Goal: Use online tool/utility: Utilize a website feature to perform a specific function

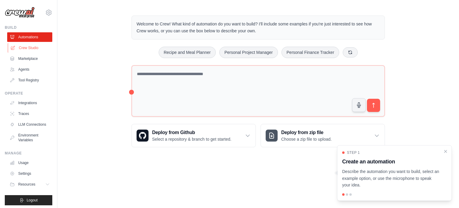
click at [30, 50] on link "Crew Studio" at bounding box center [30, 48] width 45 height 10
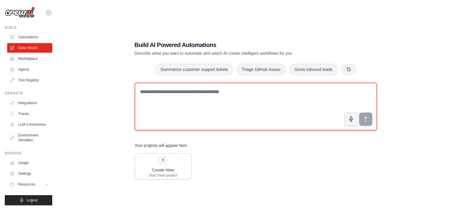
click at [146, 89] on textarea at bounding box center [256, 106] width 243 height 48
click at [224, 94] on textarea at bounding box center [256, 106] width 243 height 48
paste textarea "**********"
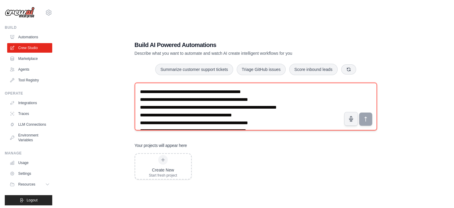
scroll to position [3, 0]
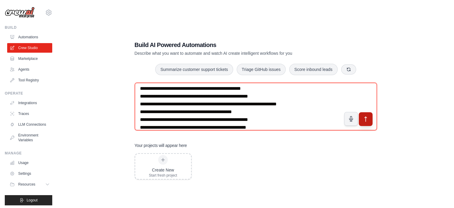
type textarea "**********"
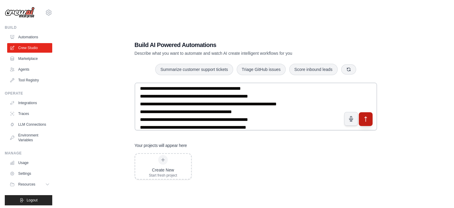
click at [368, 117] on icon "submit" at bounding box center [366, 119] width 6 height 6
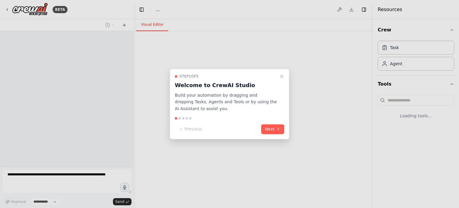
select select "****"
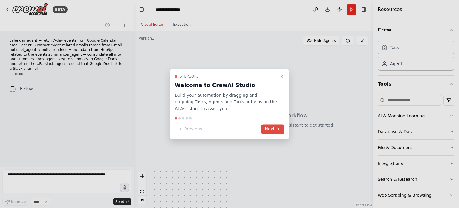
click at [278, 128] on icon at bounding box center [277, 129] width 1 height 2
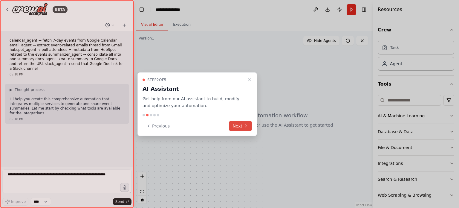
click at [244, 123] on icon at bounding box center [245, 125] width 5 height 5
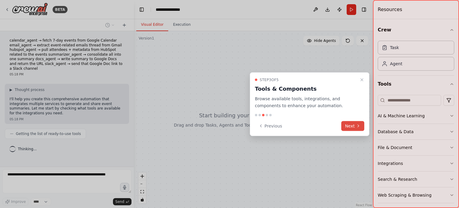
click at [354, 123] on button "Next" at bounding box center [352, 126] width 23 height 10
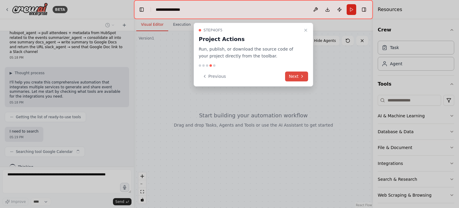
click at [293, 79] on button "Next" at bounding box center [296, 76] width 23 height 10
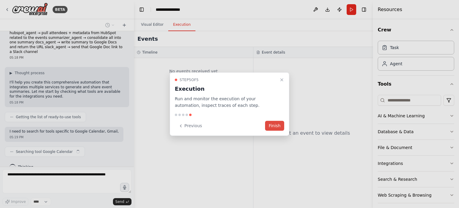
scroll to position [22, 0]
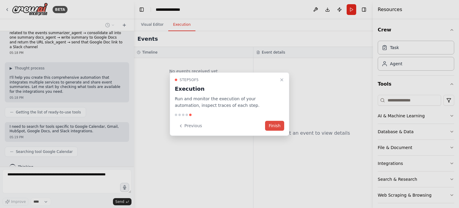
click at [278, 125] on button "Finish" at bounding box center [274, 126] width 19 height 10
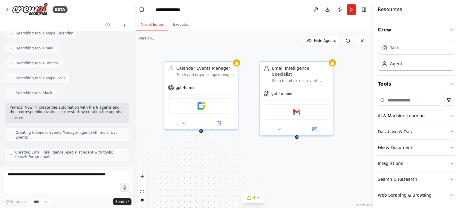
scroll to position [160, 0]
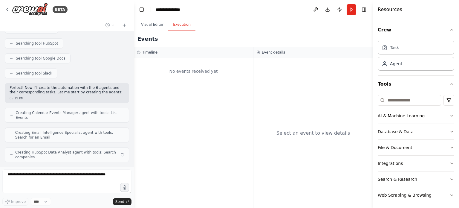
click at [185, 27] on button "Execution" at bounding box center [181, 25] width 27 height 13
click at [159, 25] on button "Visual Editor" at bounding box center [152, 25] width 32 height 13
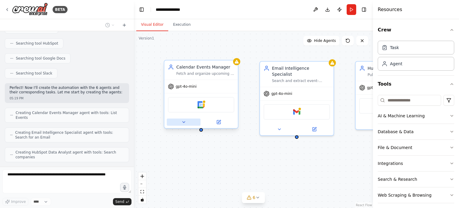
scroll to position [174, 0]
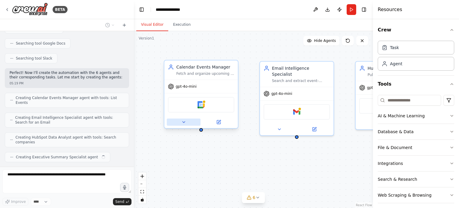
click at [182, 122] on icon at bounding box center [183, 121] width 5 height 5
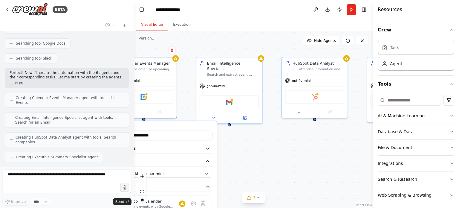
scroll to position [189, 0]
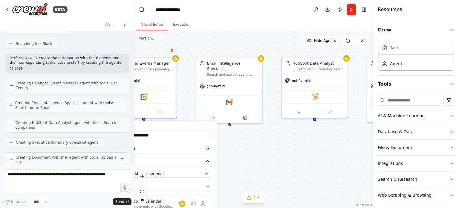
drag, startPoint x: 313, startPoint y: 150, endPoint x: 246, endPoint y: 136, distance: 68.6
click at [246, 136] on div "**********" at bounding box center [253, 119] width 239 height 177
click at [234, 79] on div "gpt-4o-mini" at bounding box center [229, 85] width 66 height 12
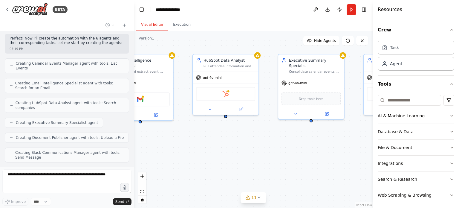
drag, startPoint x: 301, startPoint y: 150, endPoint x: 211, endPoint y: 147, distance: 90.0
click at [211, 147] on div "**********" at bounding box center [253, 119] width 239 height 177
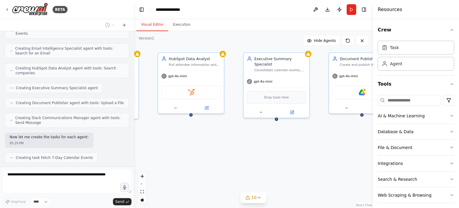
drag, startPoint x: 254, startPoint y: 152, endPoint x: 221, endPoint y: 150, distance: 33.8
click at [221, 150] on div ".deletable-edge-delete-btn { width: 20px; height: 20px; border: 0px solid #ffff…" at bounding box center [253, 119] width 239 height 177
drag, startPoint x: 221, startPoint y: 150, endPoint x: 319, endPoint y: 149, distance: 98.0
click at [319, 149] on div ".deletable-edge-delete-btn { width: 20px; height: 20px; border: 0px solid #ffff…" at bounding box center [253, 119] width 239 height 177
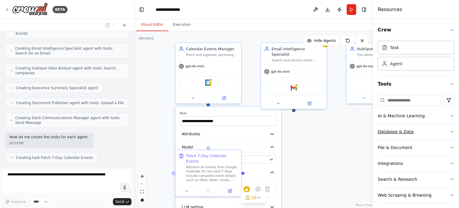
drag, startPoint x: 332, startPoint y: 146, endPoint x: 422, endPoint y: 137, distance: 90.7
click at [422, 137] on div "BETA calendar_agent → fetch 7-day events from Google Calendar email_agent → ext…" at bounding box center [229, 104] width 459 height 208
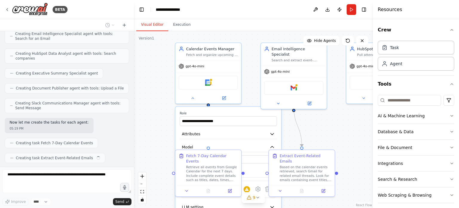
click at [159, 109] on div ".deletable-edge-delete-btn { width: 20px; height: 20px; border: 0px solid #ffff…" at bounding box center [253, 119] width 239 height 177
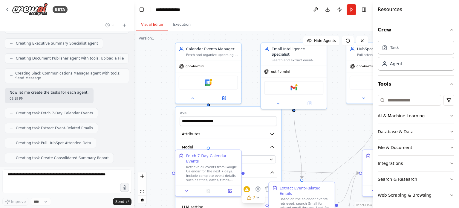
scroll to position [303, 0]
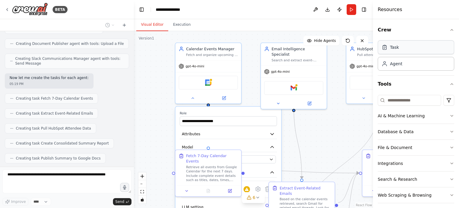
click at [428, 49] on div "Task" at bounding box center [416, 47] width 76 height 14
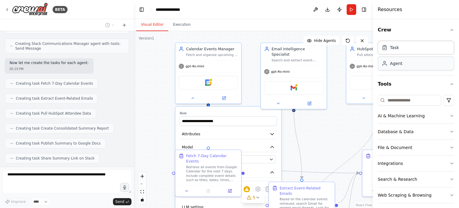
click at [424, 63] on div "Agent" at bounding box center [416, 63] width 76 height 14
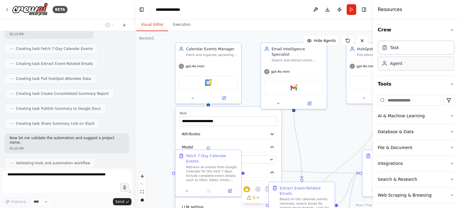
scroll to position [367, 0]
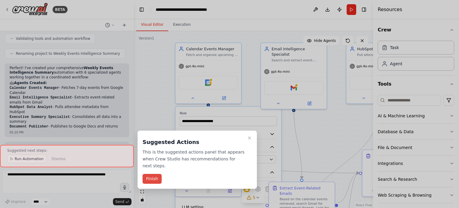
click at [150, 174] on button "Finish" at bounding box center [151, 179] width 19 height 10
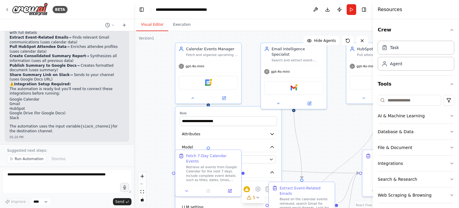
scroll to position [598, 0]
click at [206, 84] on img at bounding box center [208, 81] width 6 height 6
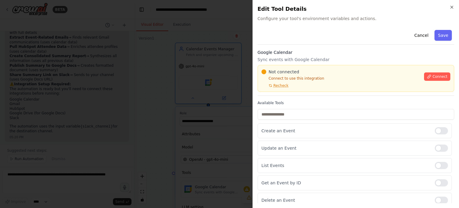
click at [455, 6] on div "Close Edit Tool Details Configure your tool's environment variables and actions…" at bounding box center [355, 104] width 206 height 208
click at [450, 7] on icon "button" at bounding box center [451, 7] width 5 height 5
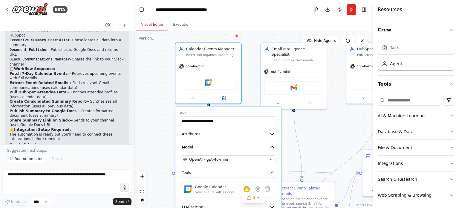
scroll to position [552, 0]
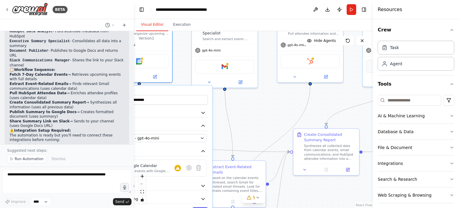
drag, startPoint x: 326, startPoint y: 124, endPoint x: 253, endPoint y: 110, distance: 74.3
click at [253, 110] on div ".deletable-edge-delete-btn { width: 20px; height: 20px; border: 0px solid #ffff…" at bounding box center [253, 119] width 239 height 177
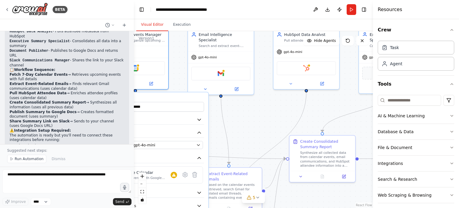
scroll to position [598, 0]
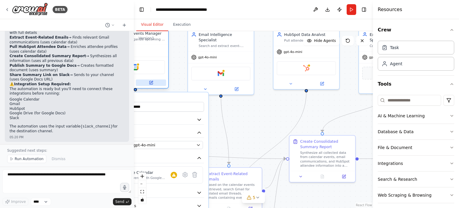
click at [153, 83] on button at bounding box center [151, 82] width 30 height 6
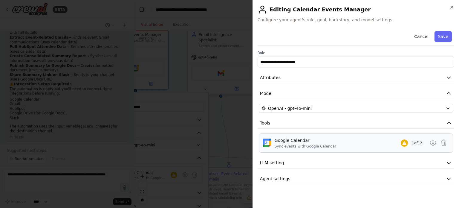
click at [386, 140] on div "Google Calendar Sync events with Google Calendar 1 of 12" at bounding box center [349, 142] width 149 height 11
click at [335, 162] on button "LLM setting" at bounding box center [355, 162] width 197 height 11
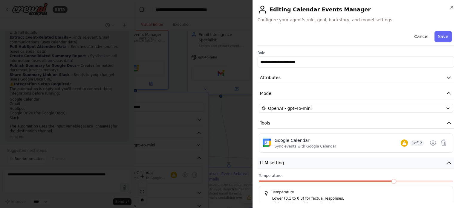
scroll to position [28, 0]
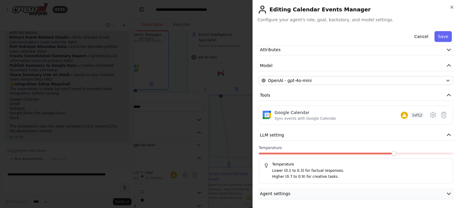
click at [326, 191] on button "Agent settings" at bounding box center [355, 193] width 197 height 11
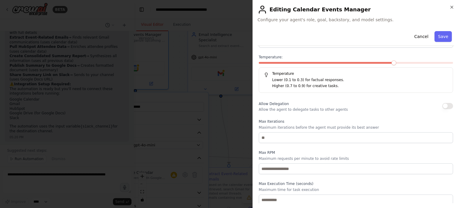
scroll to position [228, 0]
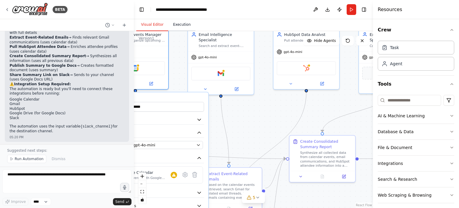
click at [175, 27] on button "Execution" at bounding box center [181, 25] width 27 height 13
click at [148, 25] on button "Visual Editor" at bounding box center [152, 25] width 32 height 13
click at [386, 110] on button "AI & Machine Learning" at bounding box center [416, 116] width 76 height 16
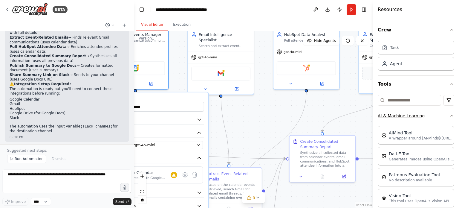
click at [386, 110] on button "AI & Machine Learning" at bounding box center [416, 116] width 76 height 16
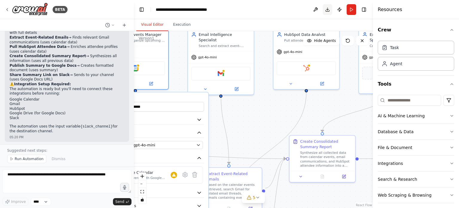
click at [327, 10] on button "Download" at bounding box center [328, 9] width 10 height 11
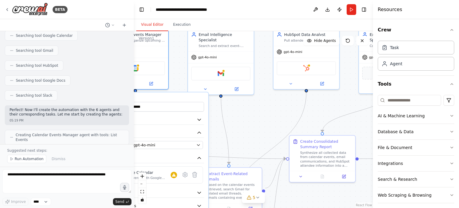
scroll to position [138, 0]
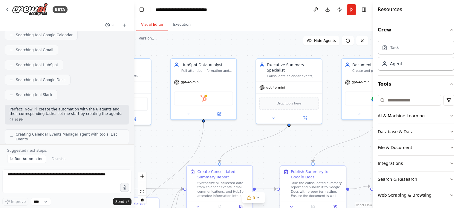
drag, startPoint x: 247, startPoint y: 108, endPoint x: 140, endPoint y: 134, distance: 110.6
click at [140, 134] on div ".deletable-edge-delete-btn { width: 20px; height: 20px; border: 0px solid #ffff…" at bounding box center [253, 119] width 239 height 177
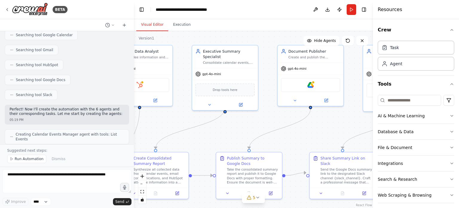
drag, startPoint x: 290, startPoint y: 143, endPoint x: 231, endPoint y: 134, distance: 59.9
click at [231, 134] on div ".deletable-edge-delete-btn { width: 20px; height: 20px; border: 0px solid #ffff…" at bounding box center [253, 119] width 239 height 177
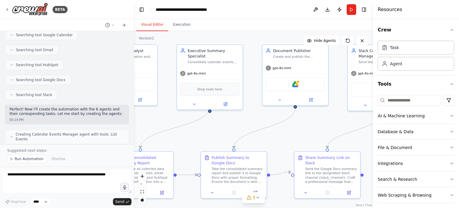
drag, startPoint x: 231, startPoint y: 134, endPoint x: 181, endPoint y: 128, distance: 49.6
click at [181, 128] on div ".deletable-edge-delete-btn { width: 20px; height: 20px; border: 0px solid #ffff…" at bounding box center [253, 119] width 239 height 177
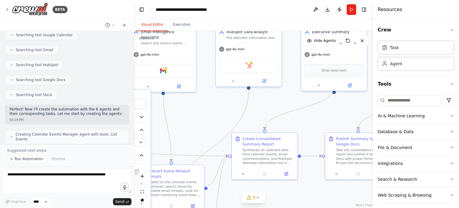
drag, startPoint x: 300, startPoint y: 116, endPoint x: 458, endPoint y: 101, distance: 159.1
click at [458, 101] on div "BETA calendar_agent → fetch 7-day events from Google Calendar email_agent → ext…" at bounding box center [229, 104] width 459 height 208
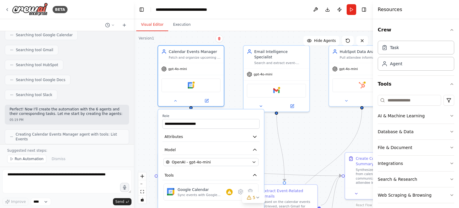
drag, startPoint x: 217, startPoint y: 111, endPoint x: 321, endPoint y: 130, distance: 106.6
click at [321, 130] on div ".deletable-edge-delete-btn { width: 20px; height: 20px; border: 0px solid #ffff…" at bounding box center [253, 119] width 239 height 177
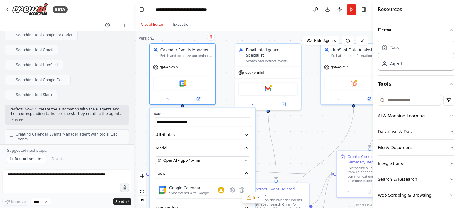
click at [293, 134] on div ".deletable-edge-delete-btn { width: 20px; height: 20px; border: 0px solid #ffff…" at bounding box center [253, 119] width 239 height 177
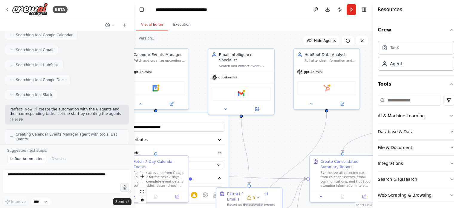
drag, startPoint x: 307, startPoint y: 138, endPoint x: 290, endPoint y: 160, distance: 27.6
click at [290, 160] on div ".deletable-edge-delete-btn { width: 20px; height: 20px; border: 0px solid #ffff…" at bounding box center [253, 119] width 239 height 177
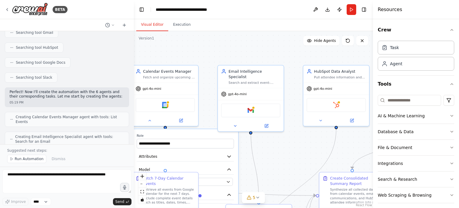
scroll to position [157, 0]
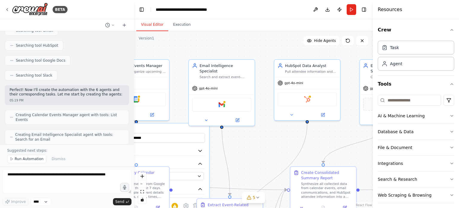
drag, startPoint x: 227, startPoint y: 50, endPoint x: 198, endPoint y: 45, distance: 29.8
click at [198, 45] on div ".deletable-edge-delete-btn { width: 20px; height: 20px; border: 0px solid #ffff…" at bounding box center [253, 119] width 239 height 177
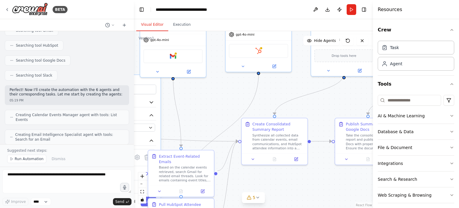
drag, startPoint x: 266, startPoint y: 149, endPoint x: 218, endPoint y: 101, distance: 68.4
click at [218, 101] on div ".deletable-edge-delete-btn { width: 20px; height: 20px; border: 0px solid #ffff…" at bounding box center [253, 119] width 239 height 177
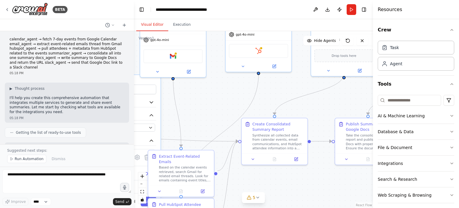
scroll to position [0, 0]
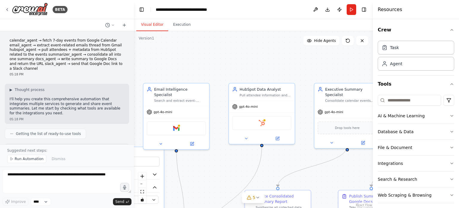
drag, startPoint x: 204, startPoint y: 114, endPoint x: 207, endPoint y: 186, distance: 72.0
click at [207, 186] on div ".deletable-edge-delete-btn { width: 20px; height: 20px; border: 0px solid #ffff…" at bounding box center [253, 119] width 239 height 177
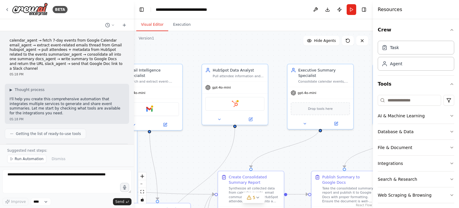
drag, startPoint x: 178, startPoint y: 60, endPoint x: 133, endPoint y: 37, distance: 51.3
click at [133, 37] on div "BETA calendar_agent → fetch 7-day events from Google Calendar email_agent → ext…" at bounding box center [229, 104] width 459 height 208
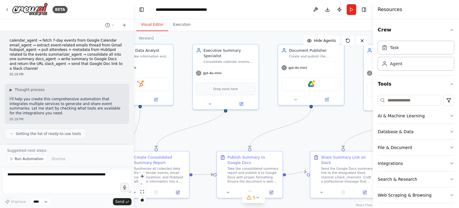
drag, startPoint x: 253, startPoint y: 132, endPoint x: 174, endPoint y: 115, distance: 80.6
click at [174, 115] on div ".deletable-edge-delete-btn { width: 20px; height: 20px; border: 0px solid #ffff…" at bounding box center [253, 119] width 239 height 177
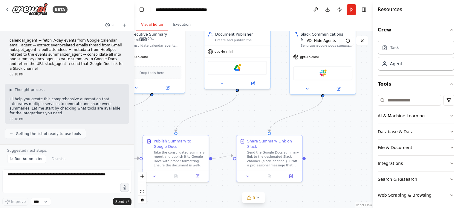
drag, startPoint x: 248, startPoint y: 127, endPoint x: 177, endPoint y: 112, distance: 72.1
click at [177, 112] on div ".deletable-edge-delete-btn { width: 20px; height: 20px; border: 0px solid #ffff…" at bounding box center [253, 119] width 239 height 177
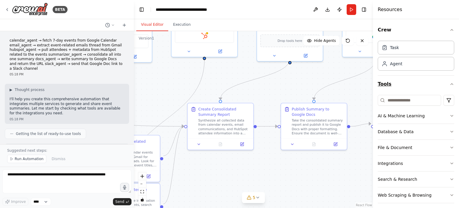
drag, startPoint x: 262, startPoint y: 121, endPoint x: 401, endPoint y: 89, distance: 142.9
click at [401, 89] on div "BETA calendar_agent → fetch 7-day events from Google Calendar email_agent → ext…" at bounding box center [229, 104] width 459 height 208
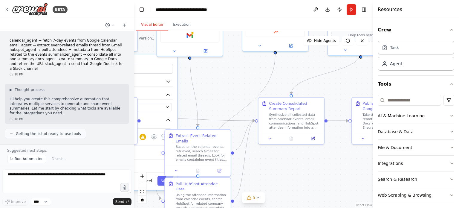
drag, startPoint x: 241, startPoint y: 171, endPoint x: 311, endPoint y: 165, distance: 69.8
click at [311, 165] on div ".deletable-edge-delete-btn { width: 20px; height: 20px; border: 0px solid #ffff…" at bounding box center [253, 119] width 239 height 177
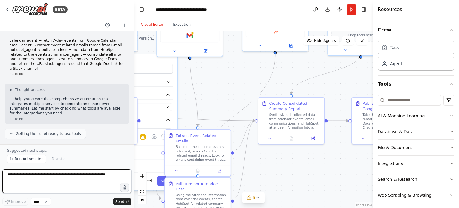
click at [76, 176] on textarea at bounding box center [66, 181] width 129 height 24
type textarea "**********"
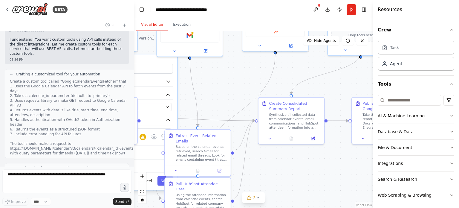
scroll to position [858, 0]
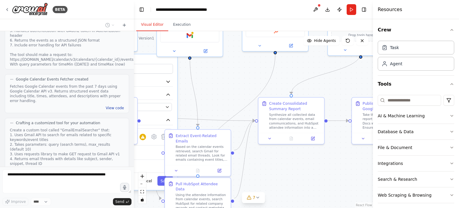
click at [110, 105] on button "View code" at bounding box center [115, 107] width 18 height 5
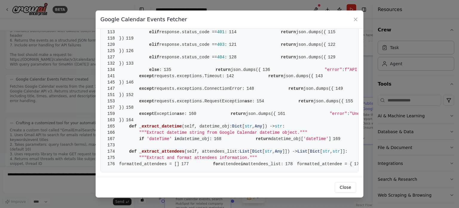
scroll to position [1036, 0]
click at [53, 174] on div "Google Calendar Events Fetcher 1 from crewai.tools import BaseTool 2 from pydan…" at bounding box center [229, 104] width 459 height 208
click at [342, 188] on button "Close" at bounding box center [346, 187] width 22 height 11
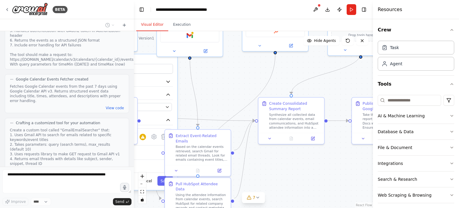
scroll to position [897, 0]
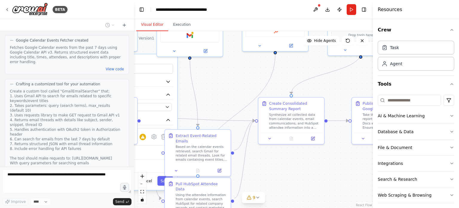
click at [112, 199] on button "View code" at bounding box center [115, 201] width 18 height 5
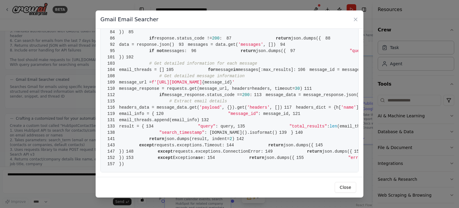
scroll to position [861, 0]
click at [355, 19] on icon at bounding box center [355, 19] width 6 height 6
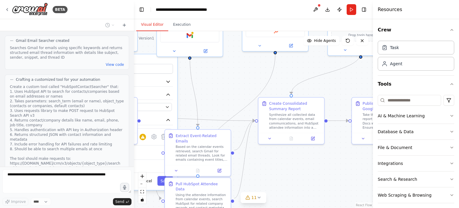
scroll to position [1118, 0]
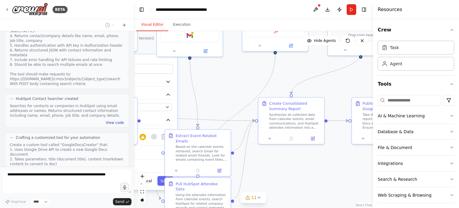
click at [114, 120] on button "View code" at bounding box center [115, 122] width 18 height 5
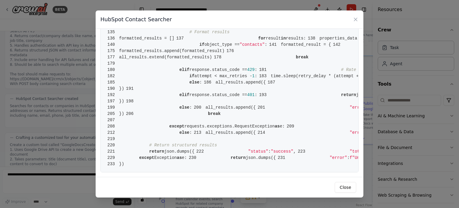
scroll to position [623, 0]
click at [356, 19] on icon at bounding box center [355, 19] width 3 height 3
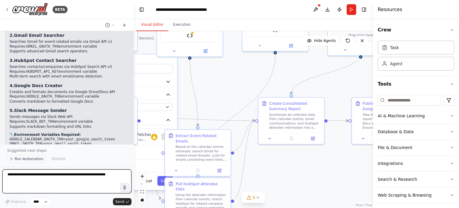
scroll to position [1688, 0]
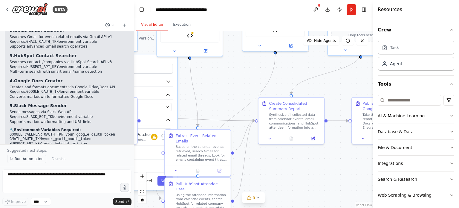
click at [32, 159] on span "Run Automation" at bounding box center [29, 158] width 29 height 5
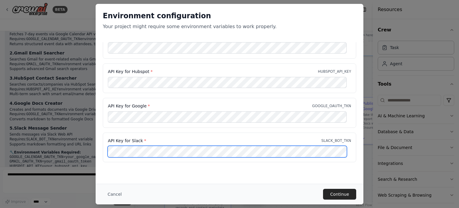
scroll to position [0, 0]
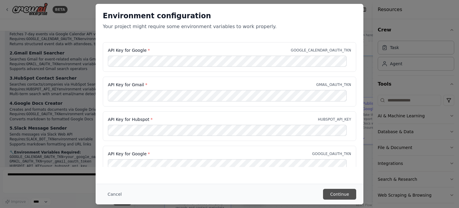
click at [327, 195] on button "Continue" at bounding box center [339, 193] width 33 height 11
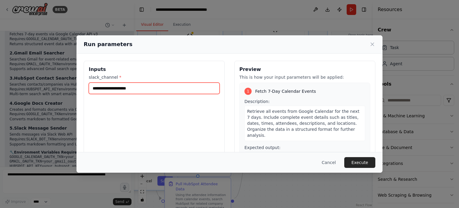
click at [191, 86] on input "slack_channel *" at bounding box center [154, 87] width 131 height 11
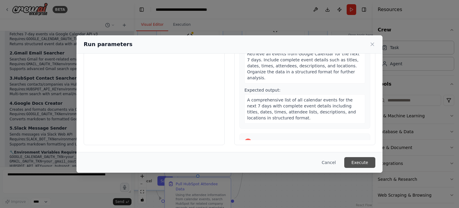
type input "***"
click at [357, 159] on button "Execute" at bounding box center [359, 162] width 31 height 11
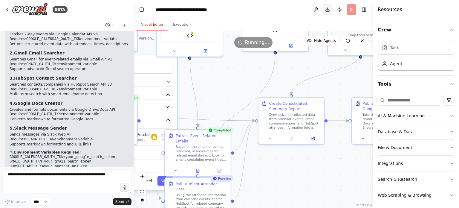
click at [327, 11] on button "Download" at bounding box center [328, 9] width 10 height 11
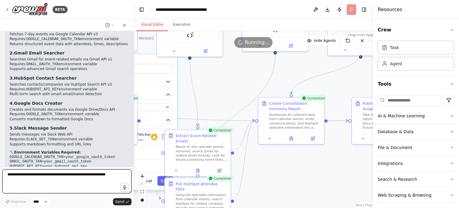
click at [107, 178] on textarea at bounding box center [66, 181] width 129 height 24
type textarea "*"
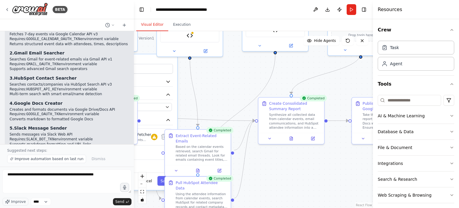
scroll to position [1688, 0]
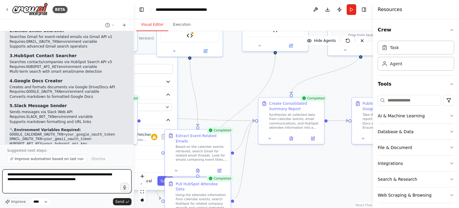
paste textarea "**********"
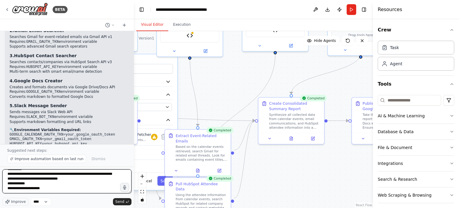
click at [54, 177] on textarea "**********" at bounding box center [66, 181] width 129 height 24
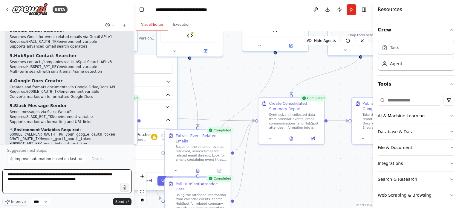
scroll to position [0, 0]
paste textarea "**********"
type textarea "**********"
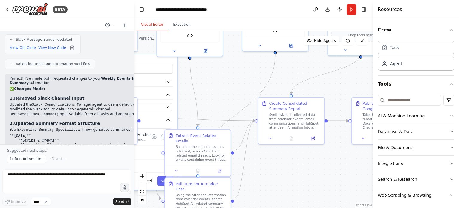
scroll to position [2160, 0]
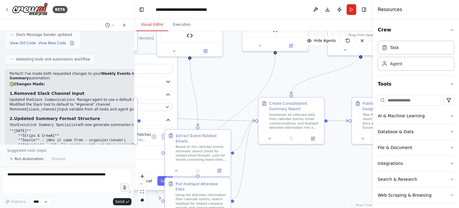
click at [34, 159] on span "Run Automation" at bounding box center [29, 158] width 29 height 5
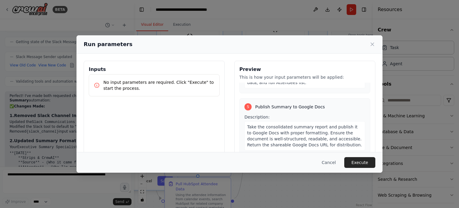
scroll to position [593, 0]
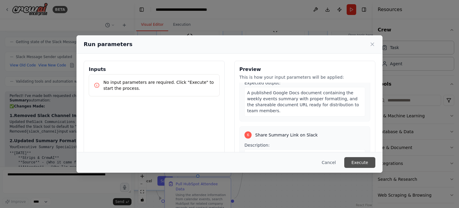
click at [355, 157] on button "Execute" at bounding box center [359, 162] width 31 height 11
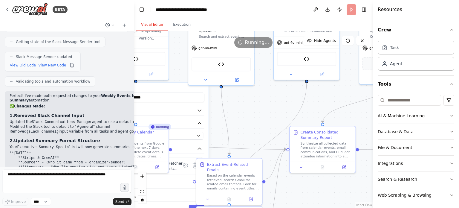
drag, startPoint x: 290, startPoint y: 76, endPoint x: 322, endPoint y: 104, distance: 42.5
click at [322, 104] on div "**********" at bounding box center [253, 119] width 239 height 177
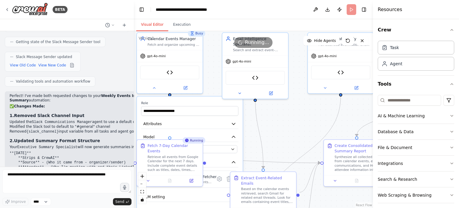
drag, startPoint x: 268, startPoint y: 93, endPoint x: 302, endPoint y: 106, distance: 36.6
click at [302, 106] on div "**********" at bounding box center [253, 119] width 239 height 177
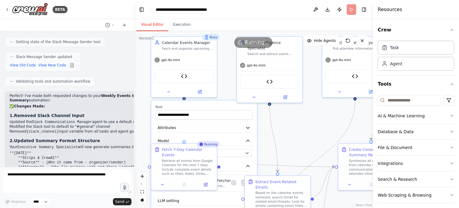
drag, startPoint x: 289, startPoint y: 111, endPoint x: 303, endPoint y: 115, distance: 14.9
click at [303, 115] on div "**********" at bounding box center [253, 119] width 239 height 177
click at [303, 115] on div ".deletable-edge-delete-btn { width: 20px; height: 20px; border: 0px solid #ffff…" at bounding box center [253, 119] width 239 height 177
click at [327, 10] on button "Download" at bounding box center [328, 9] width 10 height 11
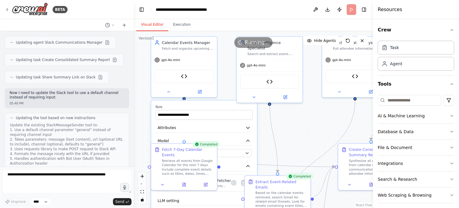
scroll to position [1971, 0]
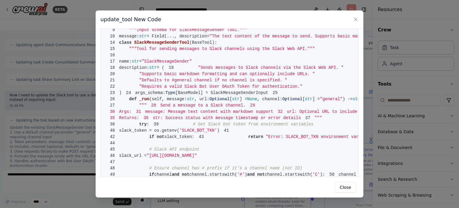
scroll to position [0, 0]
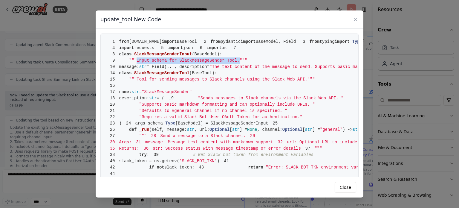
drag, startPoint x: 135, startPoint y: 93, endPoint x: 229, endPoint y: 91, distance: 94.1
click at [229, 63] on span """"Input schema for SlackMessageSender Tool."""" at bounding box center [188, 60] width 118 height 5
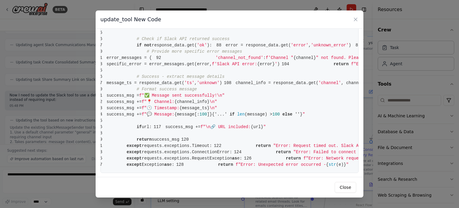
scroll to position [2160, 0]
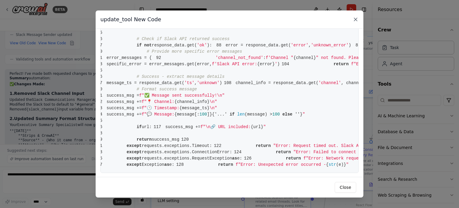
click at [357, 18] on icon at bounding box center [355, 19] width 6 height 6
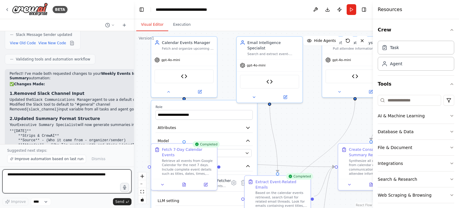
click at [66, 171] on textarea at bounding box center [66, 181] width 129 height 24
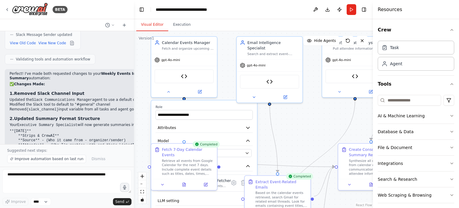
click at [312, 119] on div ".deletable-edge-delete-btn { width: 20px; height: 20px; border: 0px solid #ffff…" at bounding box center [253, 119] width 239 height 177
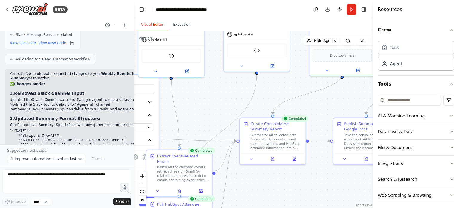
drag, startPoint x: 294, startPoint y: 115, endPoint x: 196, endPoint y: 90, distance: 101.6
click at [196, 90] on div ".deletable-edge-delete-btn { width: 20px; height: 20px; border: 0px solid #ffff…" at bounding box center [253, 119] width 239 height 177
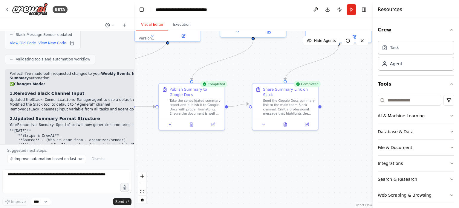
drag, startPoint x: 305, startPoint y: 179, endPoint x: 130, endPoint y: 145, distance: 177.8
click at [130, 145] on div "BETA calendar_agent → fetch 7-day events from Google Calendar email_agent → ext…" at bounding box center [229, 104] width 459 height 208
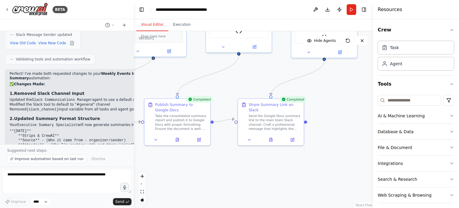
drag, startPoint x: 234, startPoint y: 170, endPoint x: 180, endPoint y: 217, distance: 72.0
click at [180, 207] on html "BETA calendar_agent → fetch 7-day events from Google Calendar email_agent → ext…" at bounding box center [229, 104] width 459 height 208
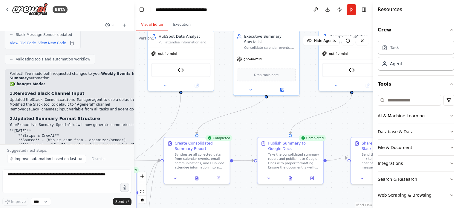
drag, startPoint x: 223, startPoint y: 109, endPoint x: 376, endPoint y: 114, distance: 152.7
click at [376, 114] on div "BETA calendar_agent → fetch 7-day events from Google Calendar email_agent → ext…" at bounding box center [229, 104] width 459 height 208
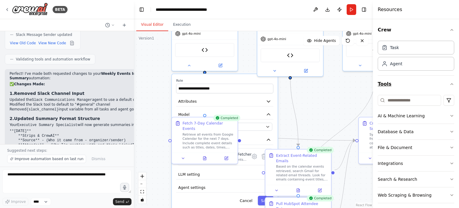
drag, startPoint x: 210, startPoint y: 105, endPoint x: 406, endPoint y: 88, distance: 196.4
click at [406, 88] on div "BETA calendar_agent → fetch 7-day events from Google Calendar email_agent → ext…" at bounding box center [229, 104] width 459 height 208
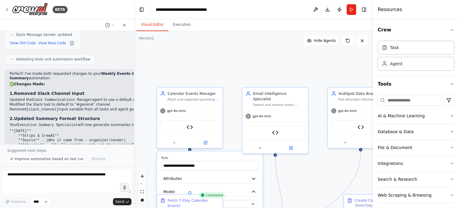
drag, startPoint x: 329, startPoint y: 84, endPoint x: 295, endPoint y: 148, distance: 72.7
click at [295, 148] on div ".deletable-edge-delete-btn { width: 20px; height: 20px; border: 0px solid #ffff…" at bounding box center [253, 119] width 239 height 177
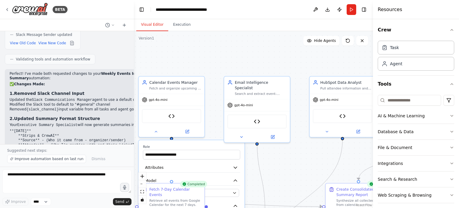
drag, startPoint x: 270, startPoint y: 49, endPoint x: 158, endPoint y: 55, distance: 112.5
click at [158, 55] on div ".deletable-edge-delete-btn { width: 20px; height: 20px; border: 0px solid #ffff…" at bounding box center [253, 119] width 239 height 177
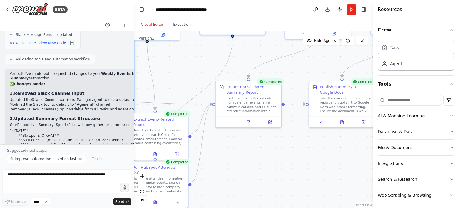
drag, startPoint x: 182, startPoint y: 171, endPoint x: 184, endPoint y: 62, distance: 108.5
click at [184, 62] on div ".deletable-edge-delete-btn { width: 20px; height: 20px; border: 0px solid #ffff…" at bounding box center [253, 119] width 239 height 177
click at [244, 165] on div ".deletable-edge-delete-btn { width: 20px; height: 20px; border: 0px solid #ffff…" at bounding box center [253, 119] width 239 height 177
